Goal: Find specific page/section: Find specific page/section

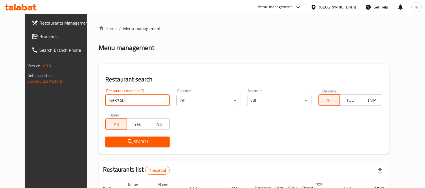
scroll to position [59, 0]
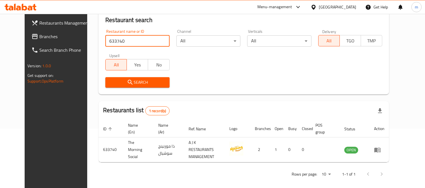
click at [39, 38] on span "Branches" at bounding box center [65, 36] width 52 height 7
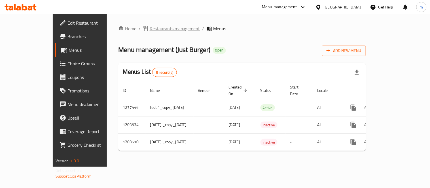
click at [150, 27] on span "Restaurants management" at bounding box center [175, 28] width 50 height 7
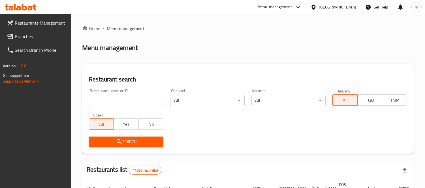
click at [135, 98] on input "search" at bounding box center [126, 100] width 74 height 11
paste input "8738"
type input "8738"
click button "Search" at bounding box center [126, 142] width 74 height 10
